Goal: Transaction & Acquisition: Purchase product/service

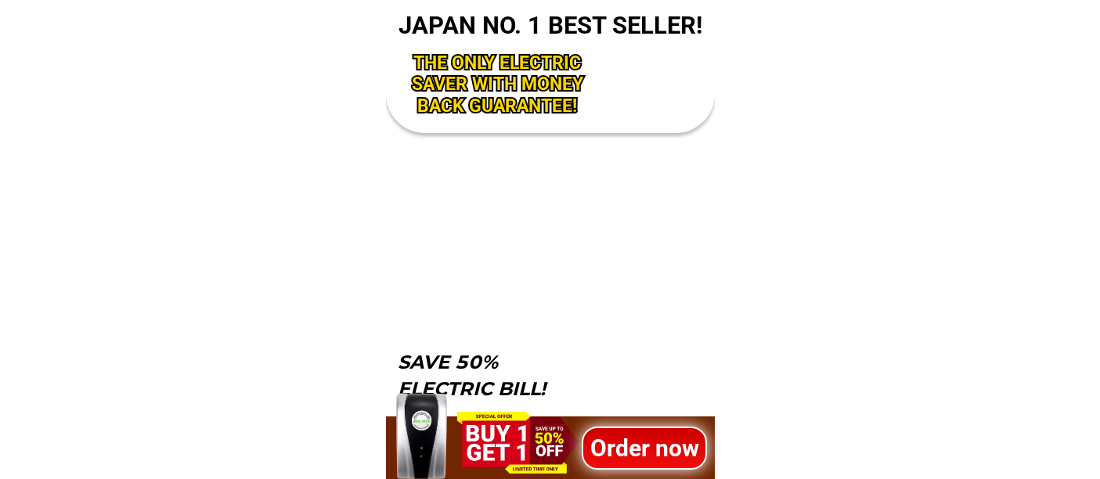
scroll to position [5162, 0]
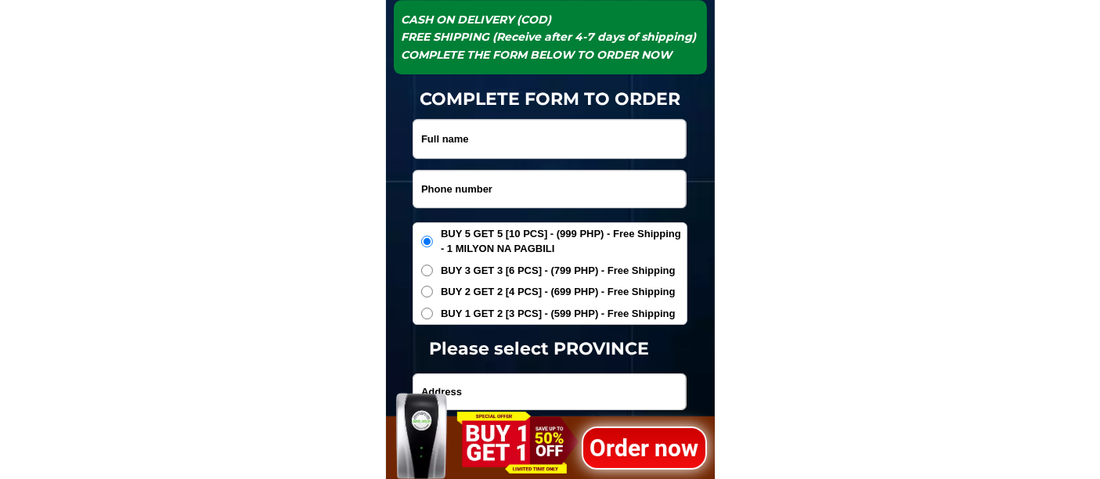
click at [449, 181] on input "Input phone_number" at bounding box center [549, 189] width 272 height 37
paste input "09389252115"
type input "09389252115"
click at [459, 144] on input "Input full_name" at bounding box center [549, 139] width 272 height 38
paste input "[PERSON_NAME]"
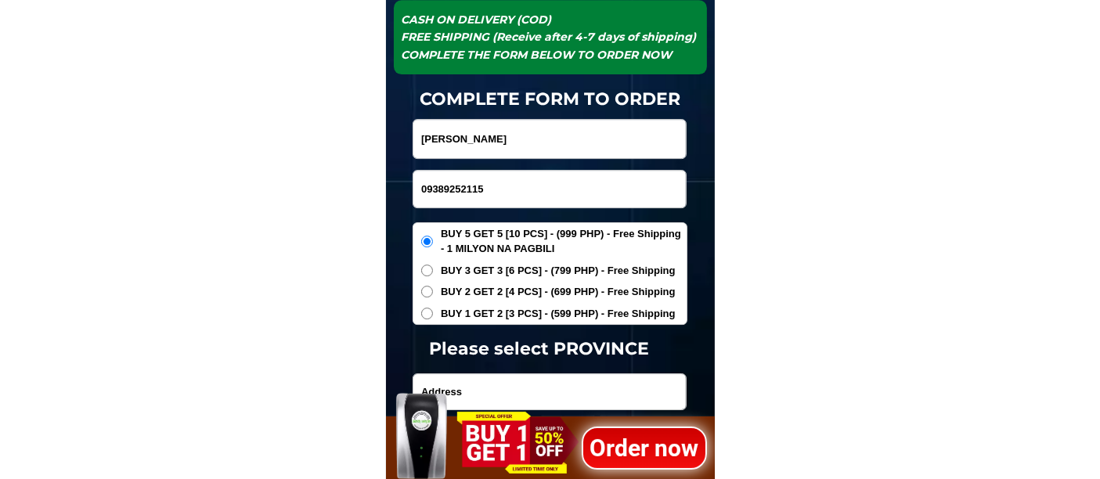
type input "[PERSON_NAME]"
click at [498, 291] on span "BUY 2 GET 2 [4 PCS] - (699 PHP) - Free Shipping" at bounding box center [558, 292] width 235 height 16
click at [433, 291] on input "BUY 2 GET 2 [4 PCS] - (699 PHP) - Free Shipping" at bounding box center [427, 292] width 12 height 12
radio input "true"
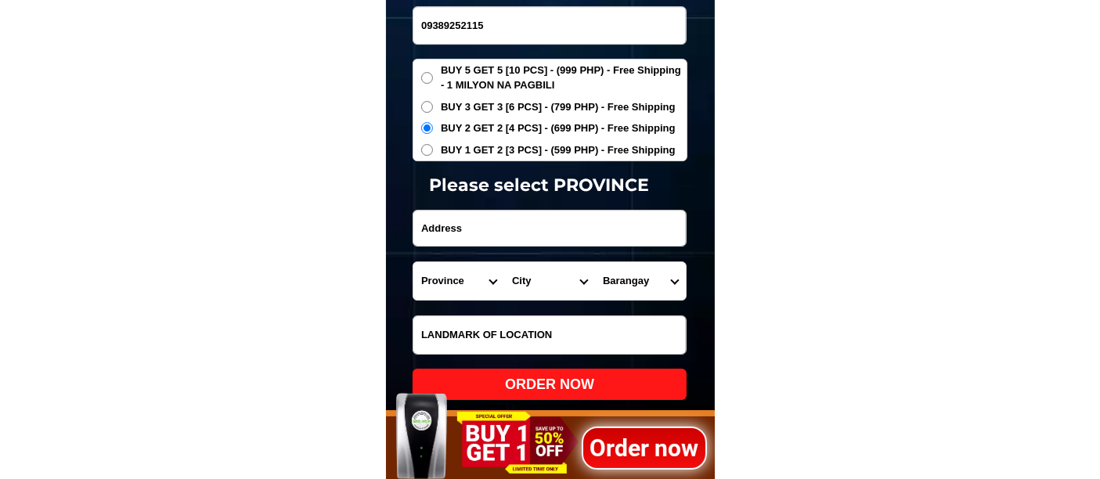
scroll to position [5336, 0]
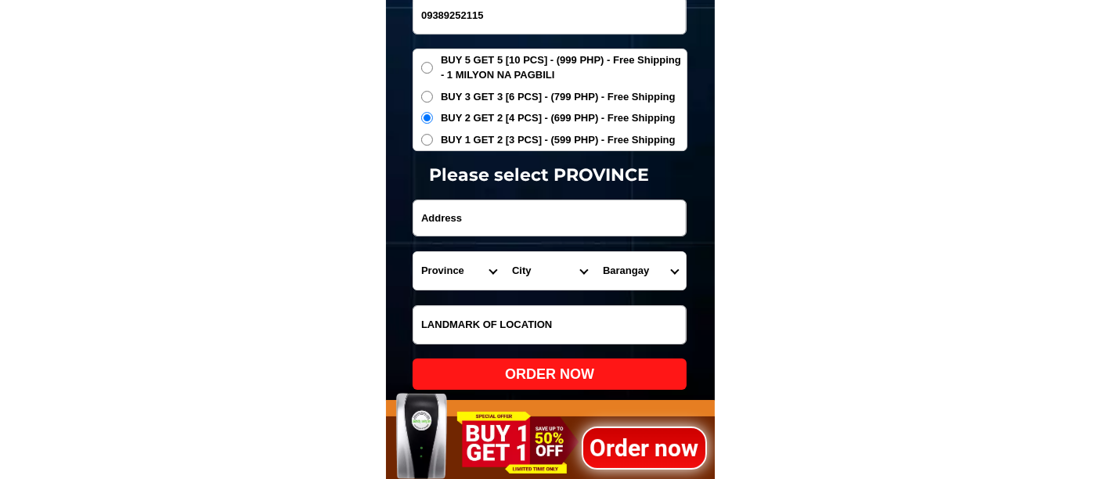
click at [486, 216] on input "Input address" at bounding box center [549, 217] width 272 height 35
paste input "P-6 [PERSON_NAME]-in Capacuan Paracale [GEOGRAPHIC_DATA] malapit sa [GEOGRAPHIC…"
type input "P-6 [PERSON_NAME]-in Capacuan Paracale [GEOGRAPHIC_DATA] malapit sa [GEOGRAPHIC…"
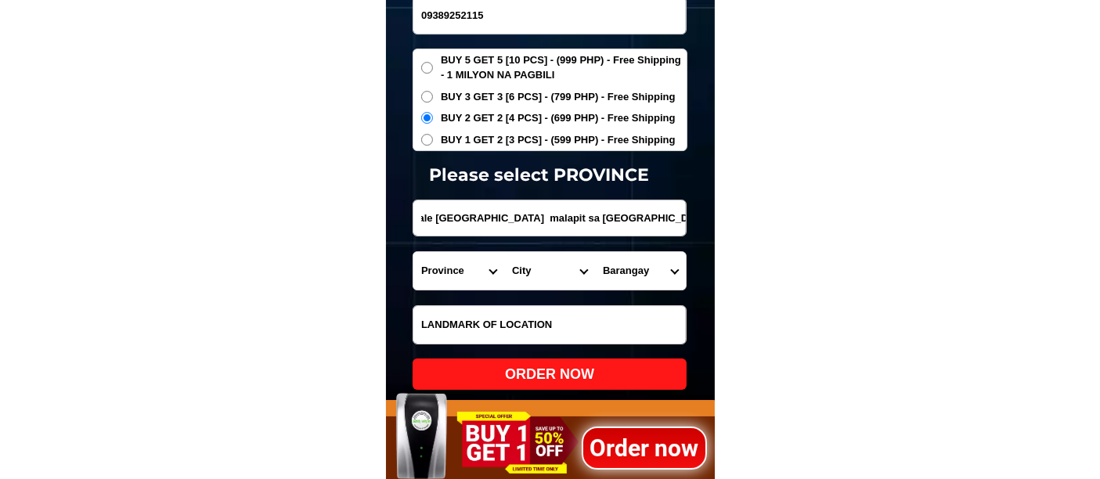
scroll to position [0, 0]
click at [439, 260] on select "Province [GEOGRAPHIC_DATA] [GEOGRAPHIC_DATA] [GEOGRAPHIC_DATA] [GEOGRAPHIC_DATA…" at bounding box center [458, 271] width 91 height 38
select select "63_615"
click at [413, 252] on select "Province [GEOGRAPHIC_DATA] [GEOGRAPHIC_DATA] [GEOGRAPHIC_DATA] [GEOGRAPHIC_DATA…" at bounding box center [458, 271] width 91 height 38
click at [531, 273] on select "City Basud Camarines-norte-[GEOGRAPHIC_DATA] [GEOGRAPHIC_DATA]-[GEOGRAPHIC_DATA…" at bounding box center [549, 271] width 91 height 38
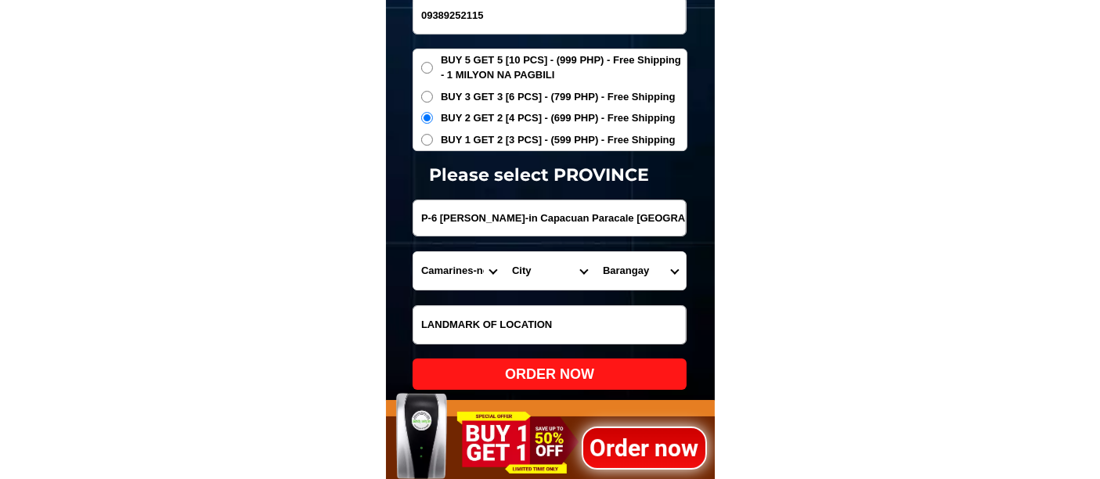
select select "63_6153223"
click at [504, 252] on select "City Basud Camarines-norte-[GEOGRAPHIC_DATA] [GEOGRAPHIC_DATA]-[GEOGRAPHIC_DATA…" at bounding box center [549, 271] width 91 height 38
click at [655, 260] on select "Barangay Awitan Bagumbayan Bakal Batobalani [GEOGRAPHIC_DATA] [GEOGRAPHIC_DATA]…" at bounding box center [640, 271] width 91 height 38
select select "63_61532234380"
click at [595, 252] on select "Barangay Awitan Bagumbayan Bakal Batobalani [GEOGRAPHIC_DATA] [GEOGRAPHIC_DATA]…" at bounding box center [640, 271] width 91 height 38
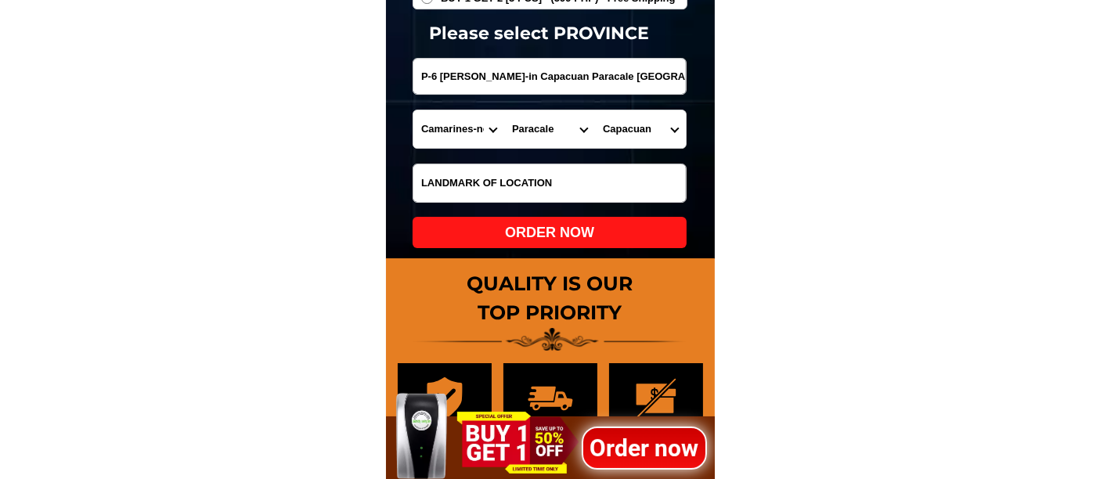
scroll to position [5510, 0]
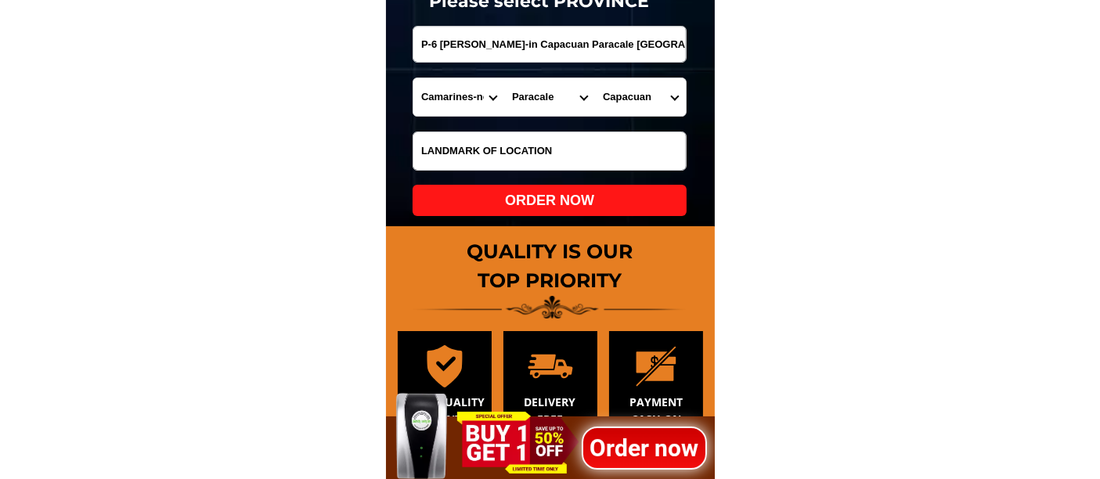
click at [574, 196] on div "ORDER NOW" at bounding box center [549, 200] width 274 height 21
type input "[PERSON_NAME]"
radio input "true"
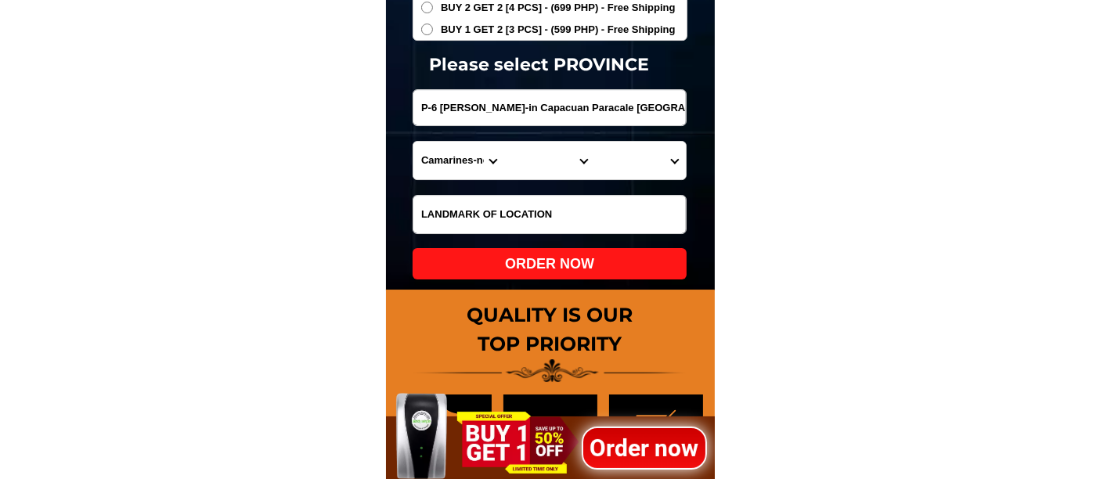
scroll to position [5249, 0]
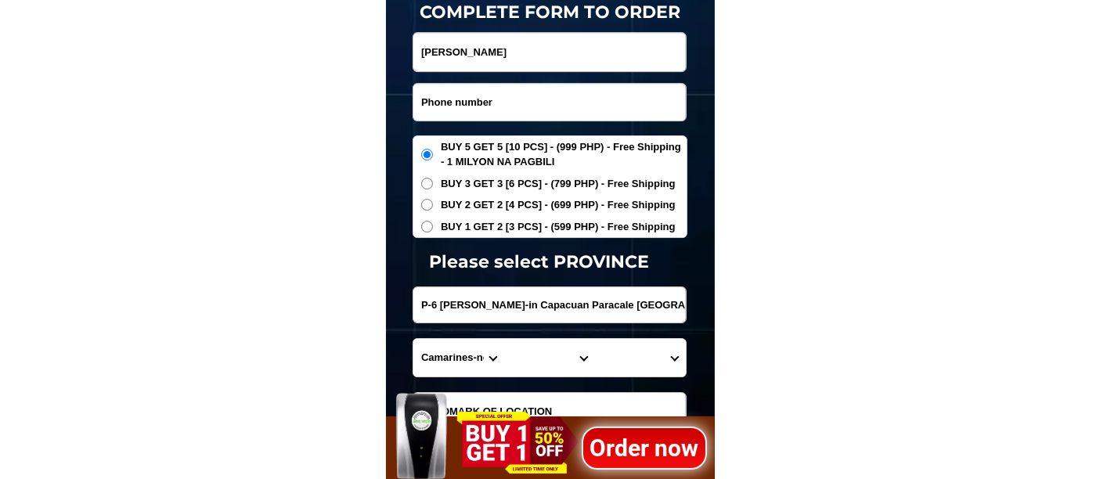
click at [477, 96] on input "Input phone_number" at bounding box center [549, 102] width 272 height 37
paste input "09178049249"
type input "09178049249"
click at [503, 52] on input "Input full_name" at bounding box center [549, 52] width 272 height 38
paste input "[PERSON_NAME]"
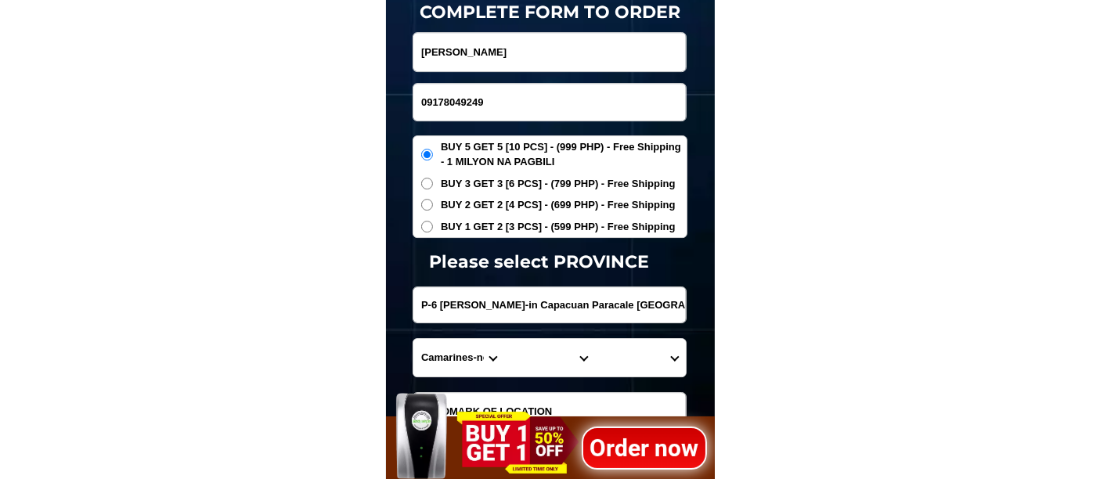
type input "[PERSON_NAME]"
click at [476, 227] on span "BUY 1 GET 2 [3 PCS] - (599 PHP) - Free Shipping" at bounding box center [558, 227] width 235 height 16
click at [433, 227] on input "BUY 1 GET 2 [3 PCS] - (599 PHP) - Free Shipping" at bounding box center [427, 227] width 12 height 12
radio input "true"
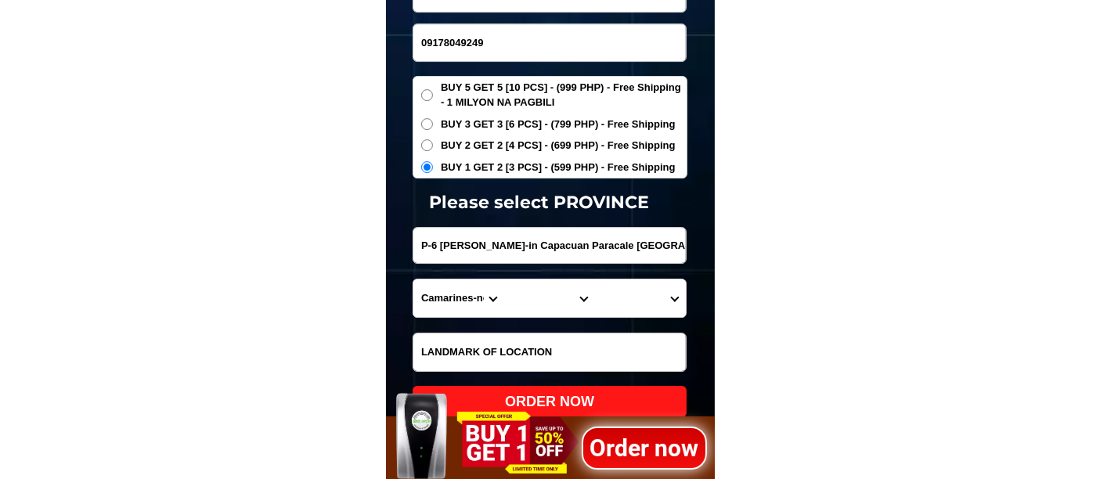
scroll to position [5336, 0]
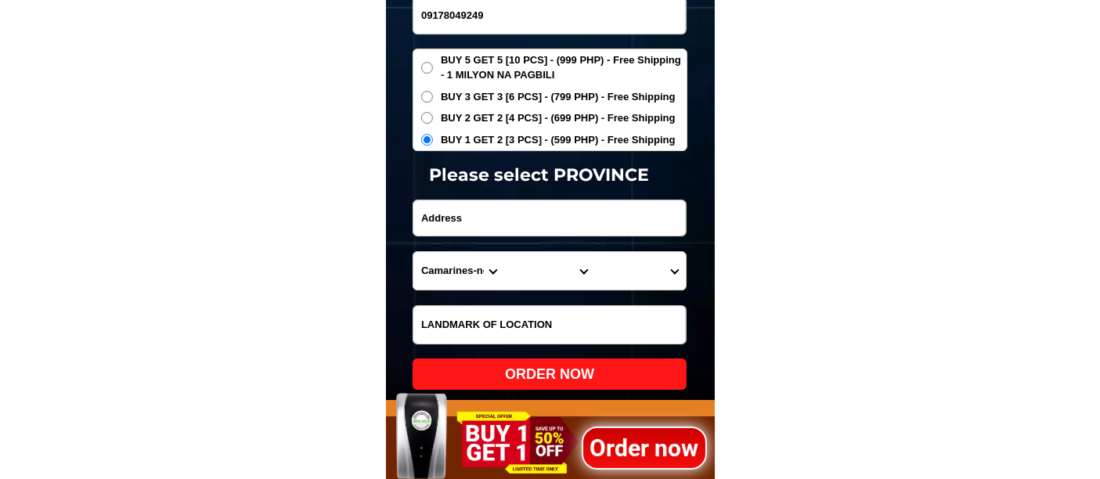
click at [487, 211] on input "Input address" at bounding box center [549, 217] width 272 height 35
paste input "[STREET_ADDRESS],"
type input "[STREET_ADDRESS],"
click at [443, 279] on select "Province [GEOGRAPHIC_DATA] [GEOGRAPHIC_DATA] [GEOGRAPHIC_DATA] [GEOGRAPHIC_DATA…" at bounding box center [458, 271] width 91 height 38
click at [440, 267] on select "Province [GEOGRAPHIC_DATA] [GEOGRAPHIC_DATA] [GEOGRAPHIC_DATA] [GEOGRAPHIC_DATA…" at bounding box center [458, 271] width 91 height 38
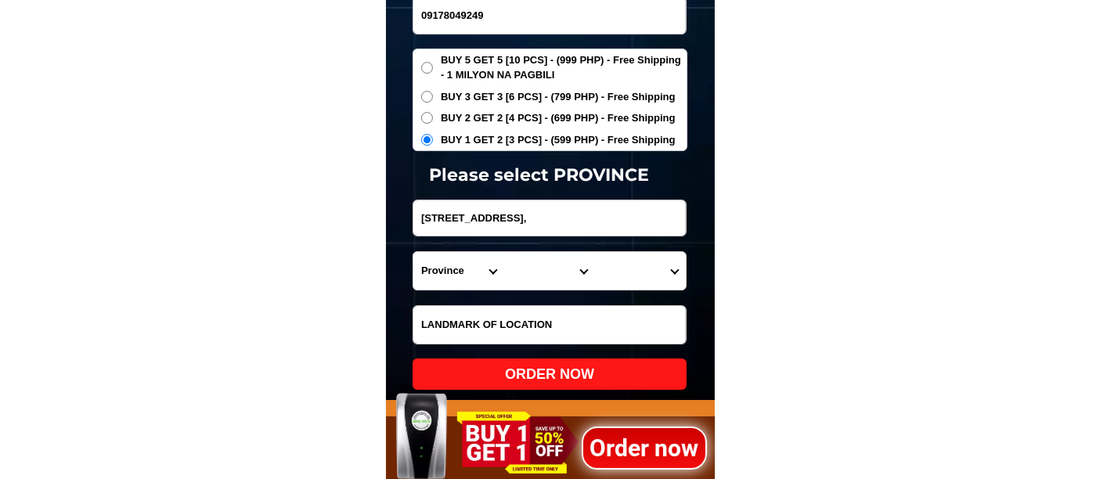
select select "63_773"
click at [413, 252] on select "Province [GEOGRAPHIC_DATA] [GEOGRAPHIC_DATA] [GEOGRAPHIC_DATA] [GEOGRAPHIC_DATA…" at bounding box center [458, 271] width 91 height 38
click at [518, 268] on select "City [PERSON_NAME]-e.-[GEOGRAPHIC_DATA]-[PERSON_NAME] [GEOGRAPHIC_DATA]-[GEOGRA…" at bounding box center [549, 271] width 91 height 38
select select "63_7732798"
click at [504, 252] on select "City [PERSON_NAME]-e.-[GEOGRAPHIC_DATA]-[PERSON_NAME] [GEOGRAPHIC_DATA]-[GEOGRA…" at bounding box center [549, 271] width 91 height 38
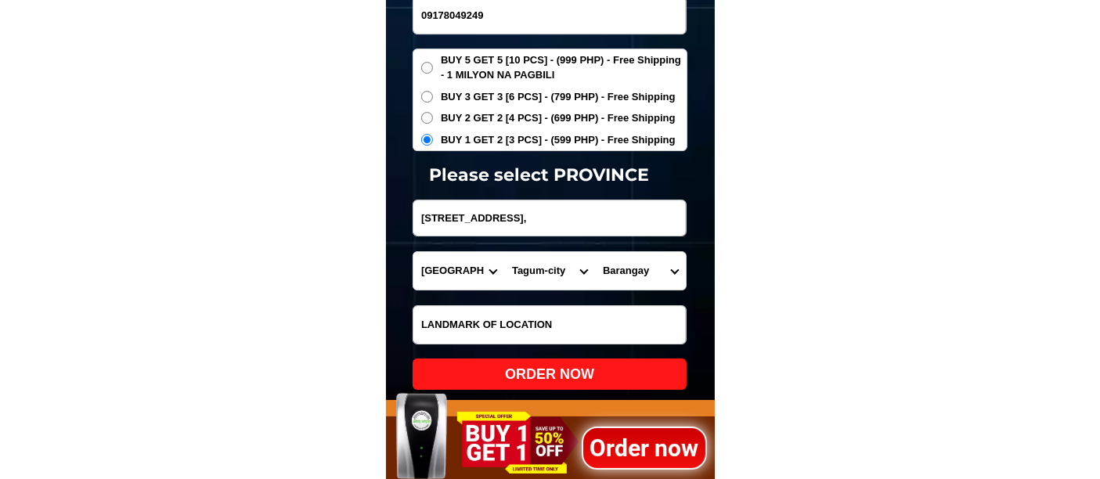
click at [636, 266] on select "Barangay Apokon Bincungan Busaon Canocotan [GEOGRAPHIC_DATA] [GEOGRAPHIC_DATA] …" at bounding box center [640, 271] width 91 height 38
click at [631, 262] on select "Barangay Apokon Bincungan Busaon Canocotan [GEOGRAPHIC_DATA] [GEOGRAPHIC_DATA] …" at bounding box center [640, 271] width 91 height 38
select select "63_77327982224"
click at [595, 252] on select "Barangay Apokon Bincungan Busaon Canocotan [GEOGRAPHIC_DATA] [GEOGRAPHIC_DATA] …" at bounding box center [640, 271] width 91 height 38
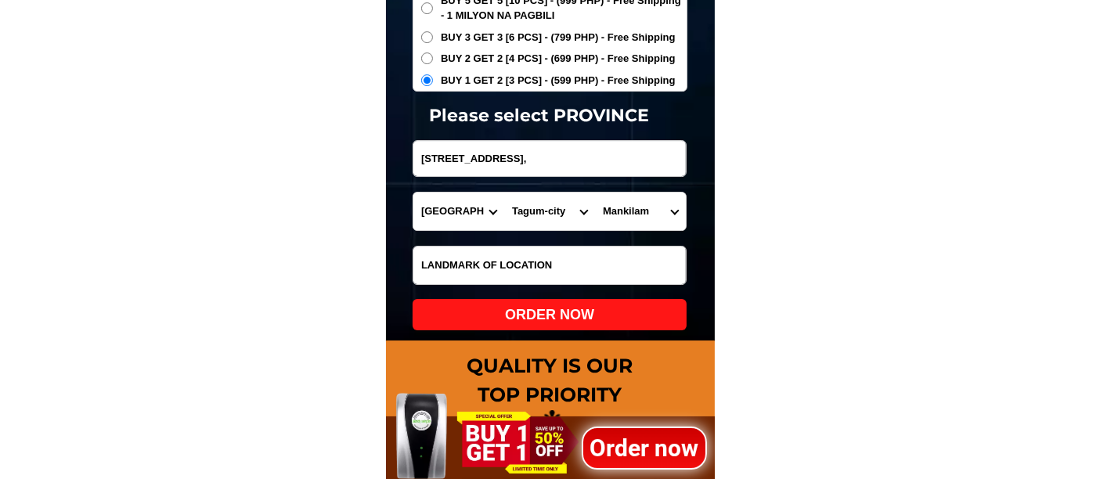
scroll to position [5423, 0]
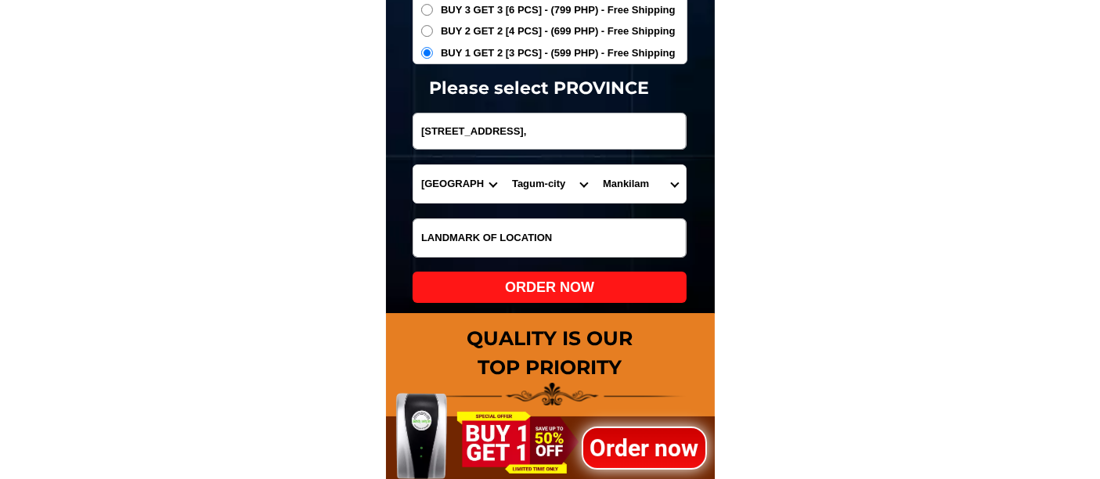
click at [549, 280] on div "ORDER NOW" at bounding box center [549, 287] width 274 height 21
radio input "true"
